Goal: Task Accomplishment & Management: Complete application form

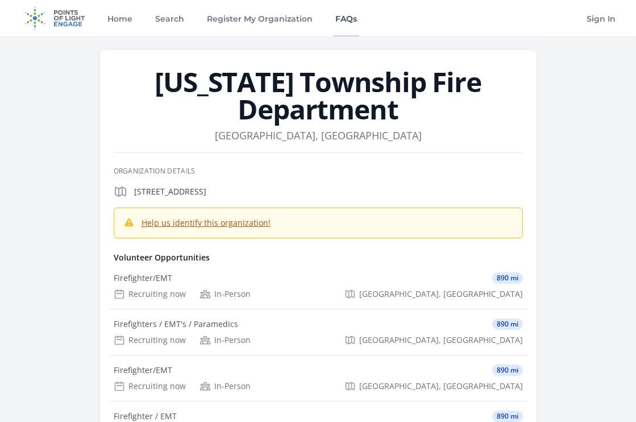
click at [338, 18] on link "FAQs" at bounding box center [346, 18] width 26 height 36
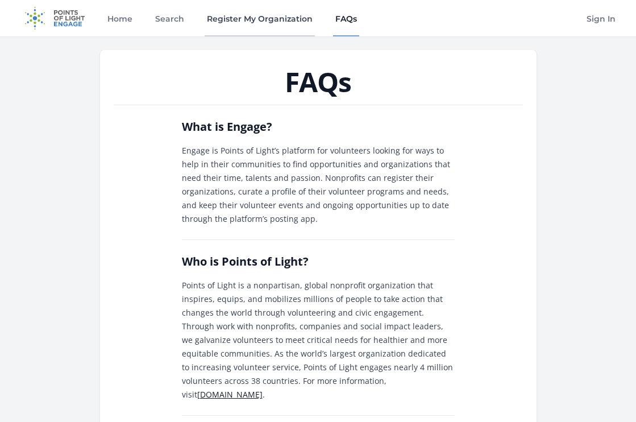
click at [268, 24] on link "Register My Organization" at bounding box center [260, 18] width 110 height 36
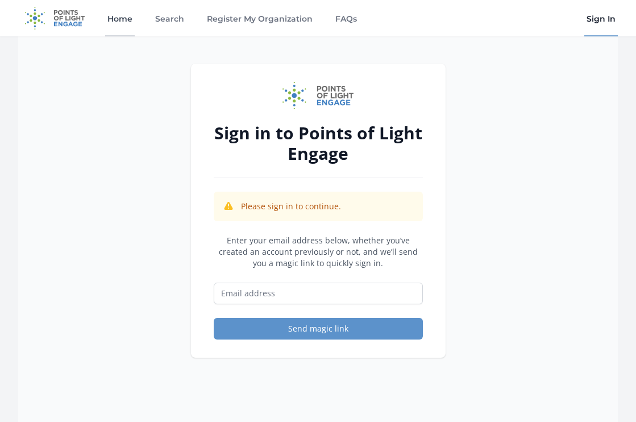
click at [124, 19] on link "Home" at bounding box center [120, 18] width 30 height 36
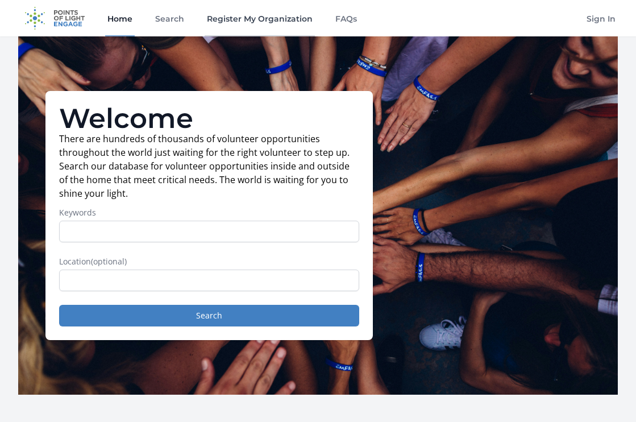
click at [291, 22] on link "Register My Organization" at bounding box center [260, 18] width 110 height 36
click at [349, 21] on link "FAQs" at bounding box center [346, 18] width 26 height 36
